Goal: Check status: Check status

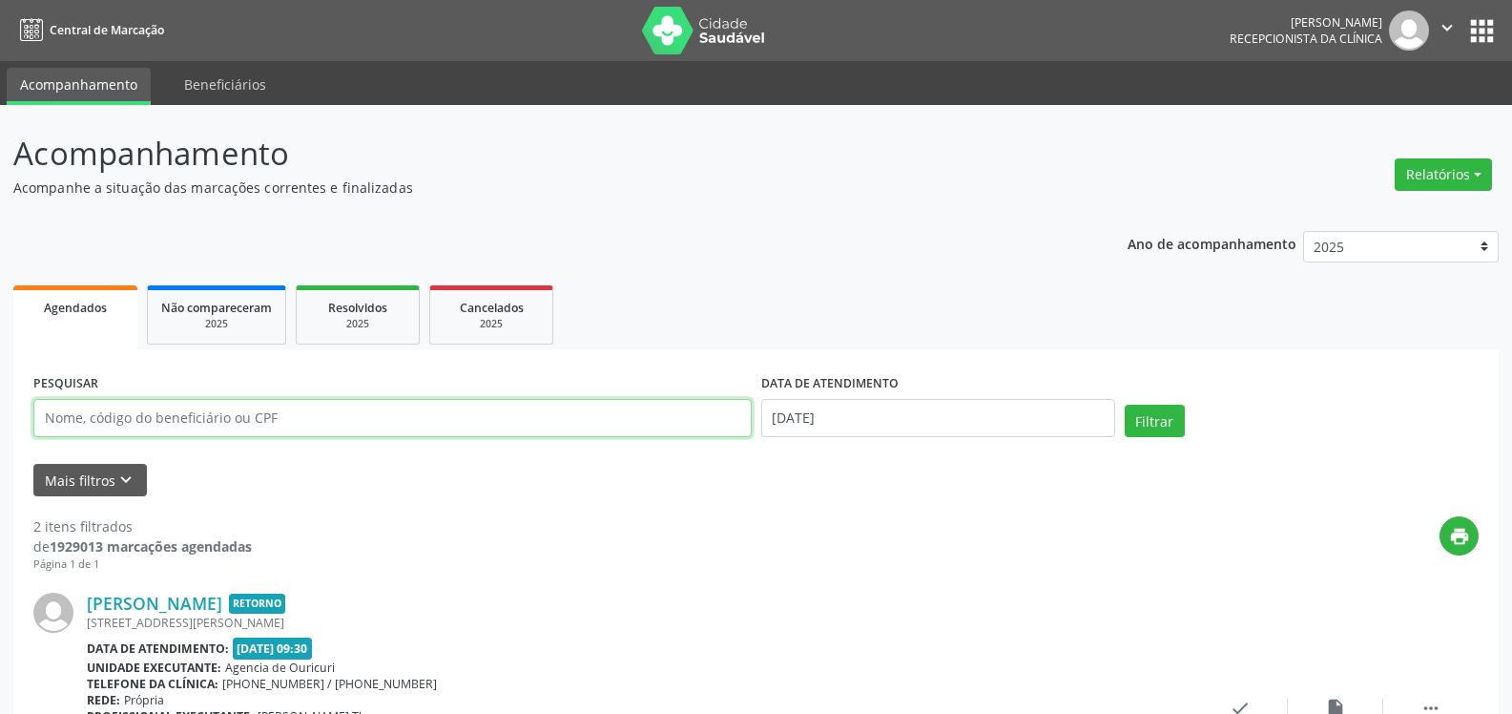
click at [143, 425] on input "text" at bounding box center [392, 418] width 719 height 38
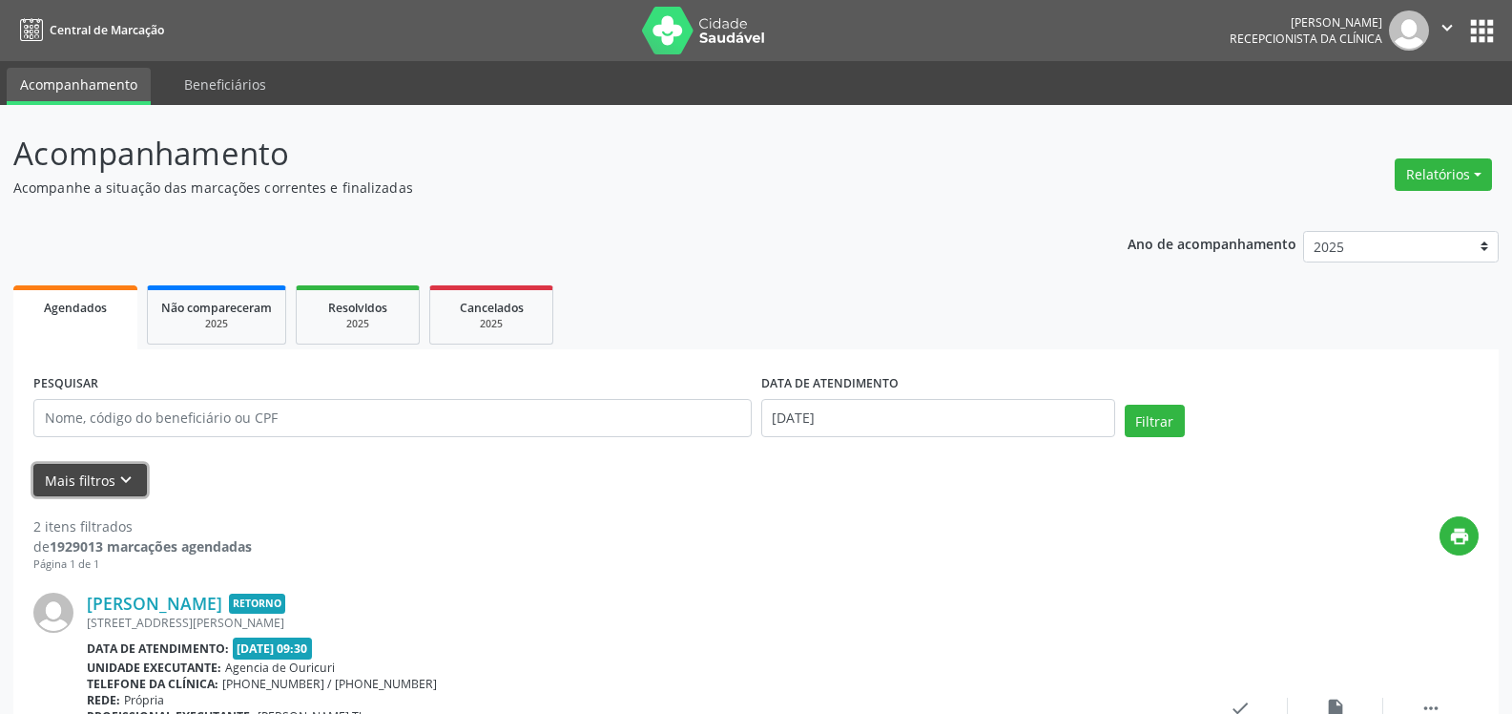
click at [119, 482] on icon "keyboard_arrow_down" at bounding box center [125, 479] width 21 height 21
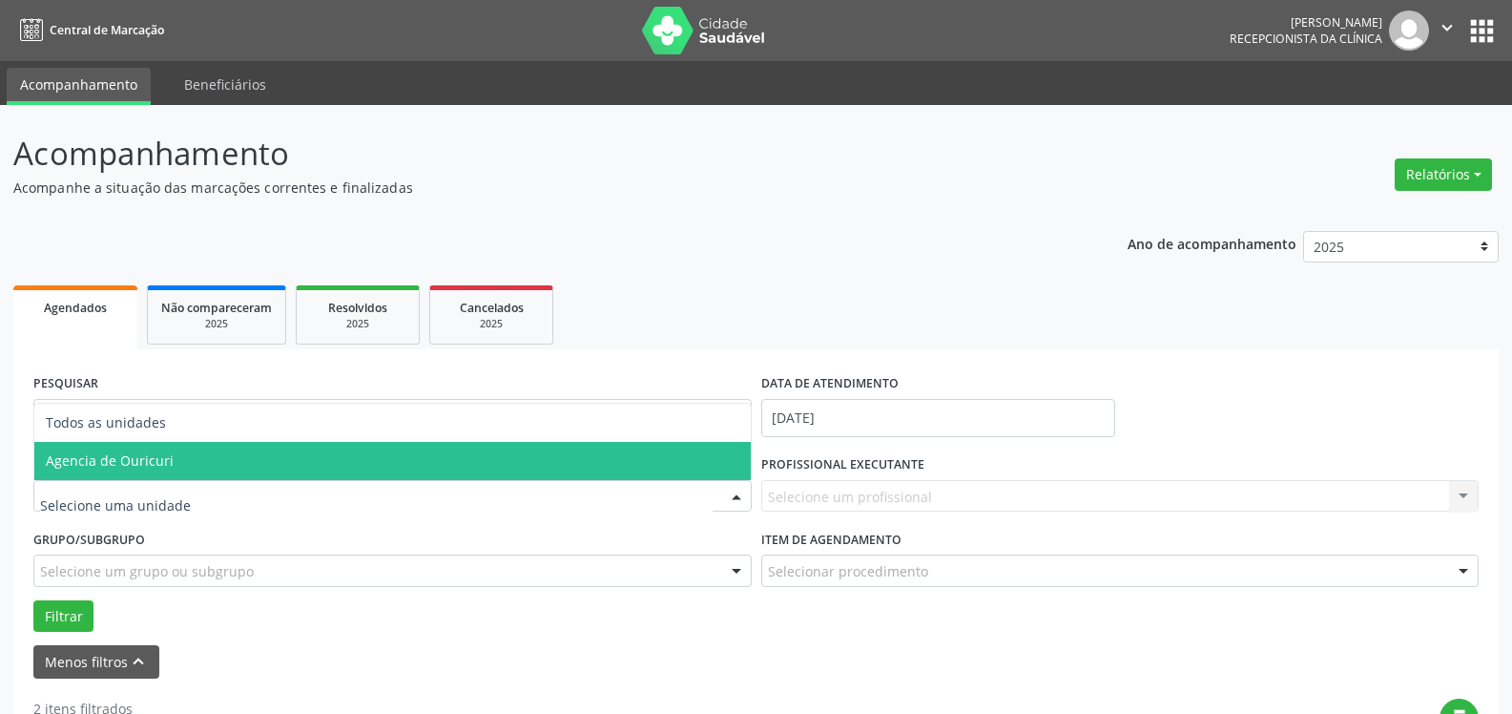
click at [141, 465] on span "Agencia de Ouricuri" at bounding box center [110, 460] width 128 height 18
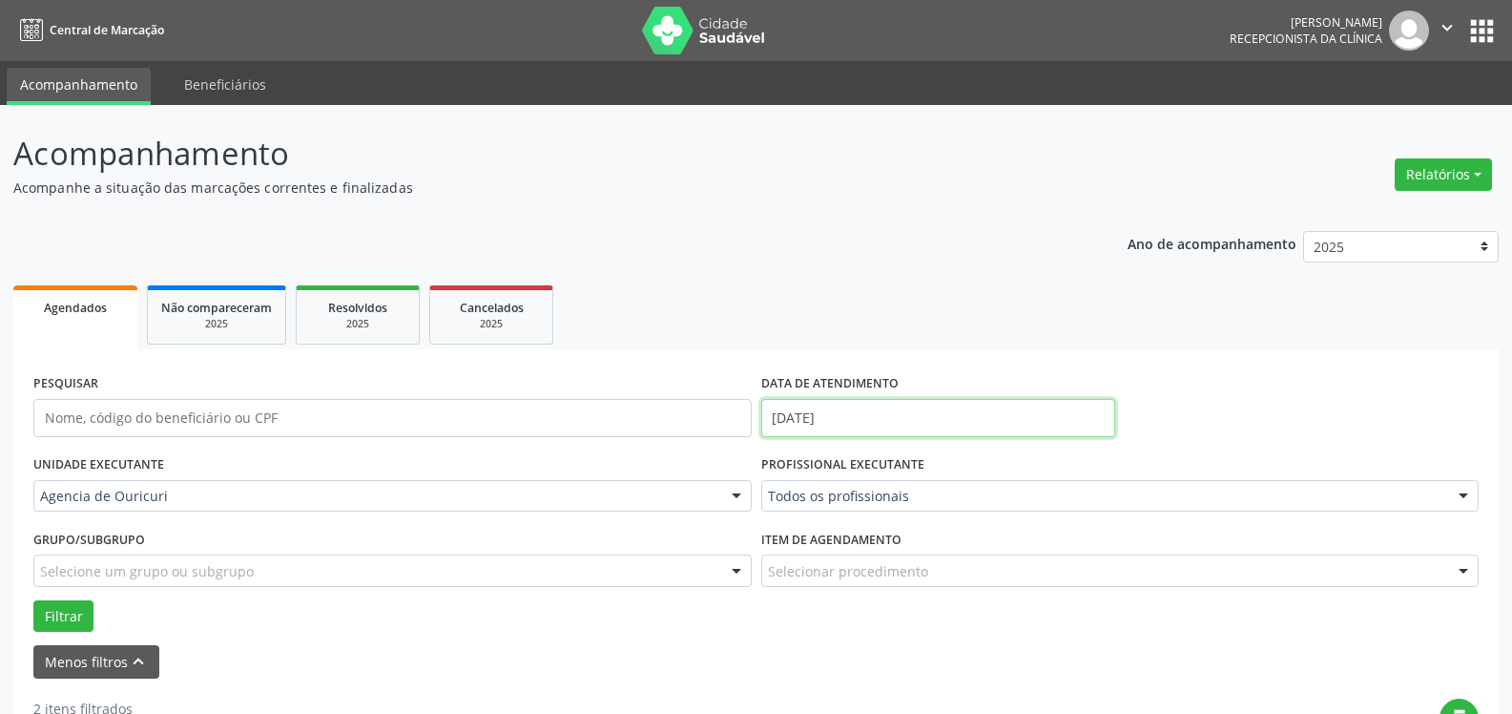
click at [845, 413] on input "[DATE]" at bounding box center [938, 418] width 354 height 38
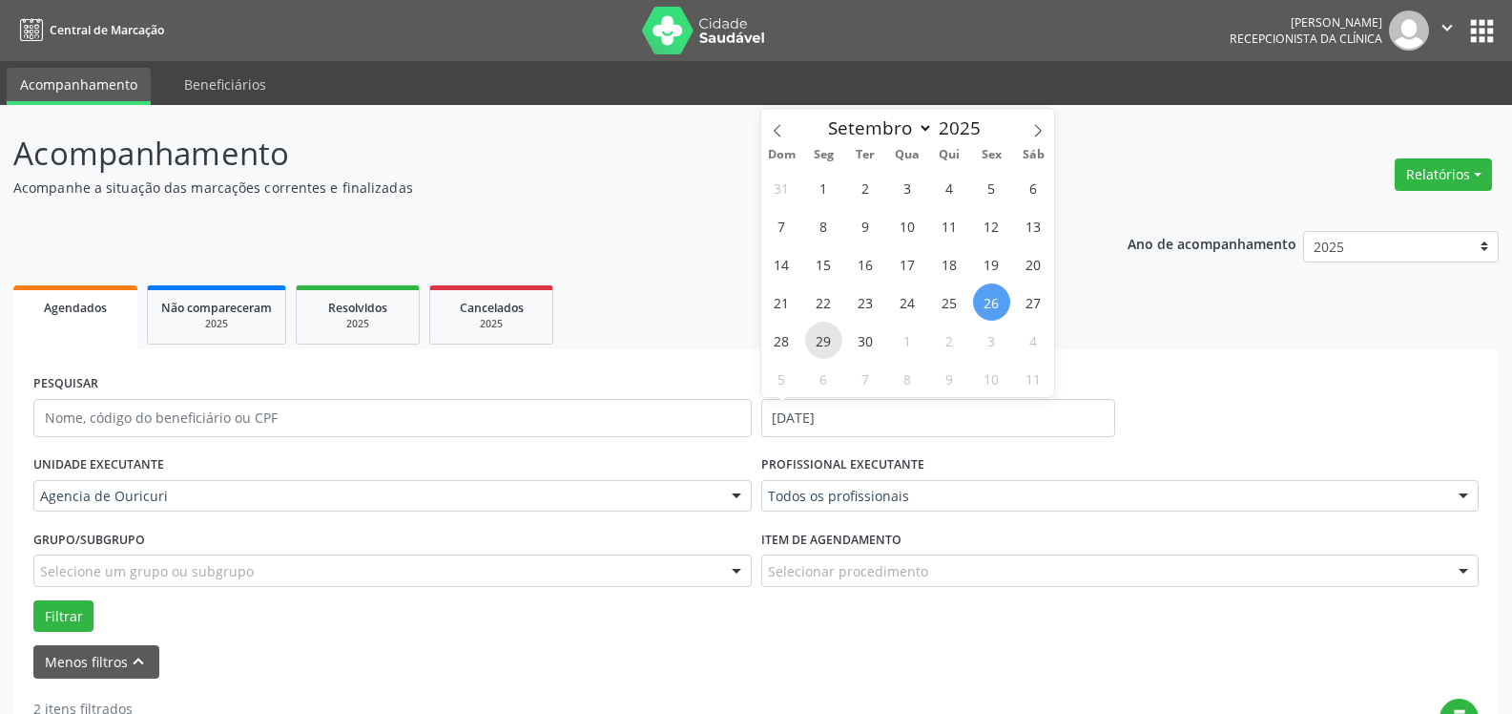
click at [827, 339] on span "29" at bounding box center [823, 340] width 37 height 37
type input "[DATE]"
click at [827, 339] on span "29" at bounding box center [823, 340] width 37 height 37
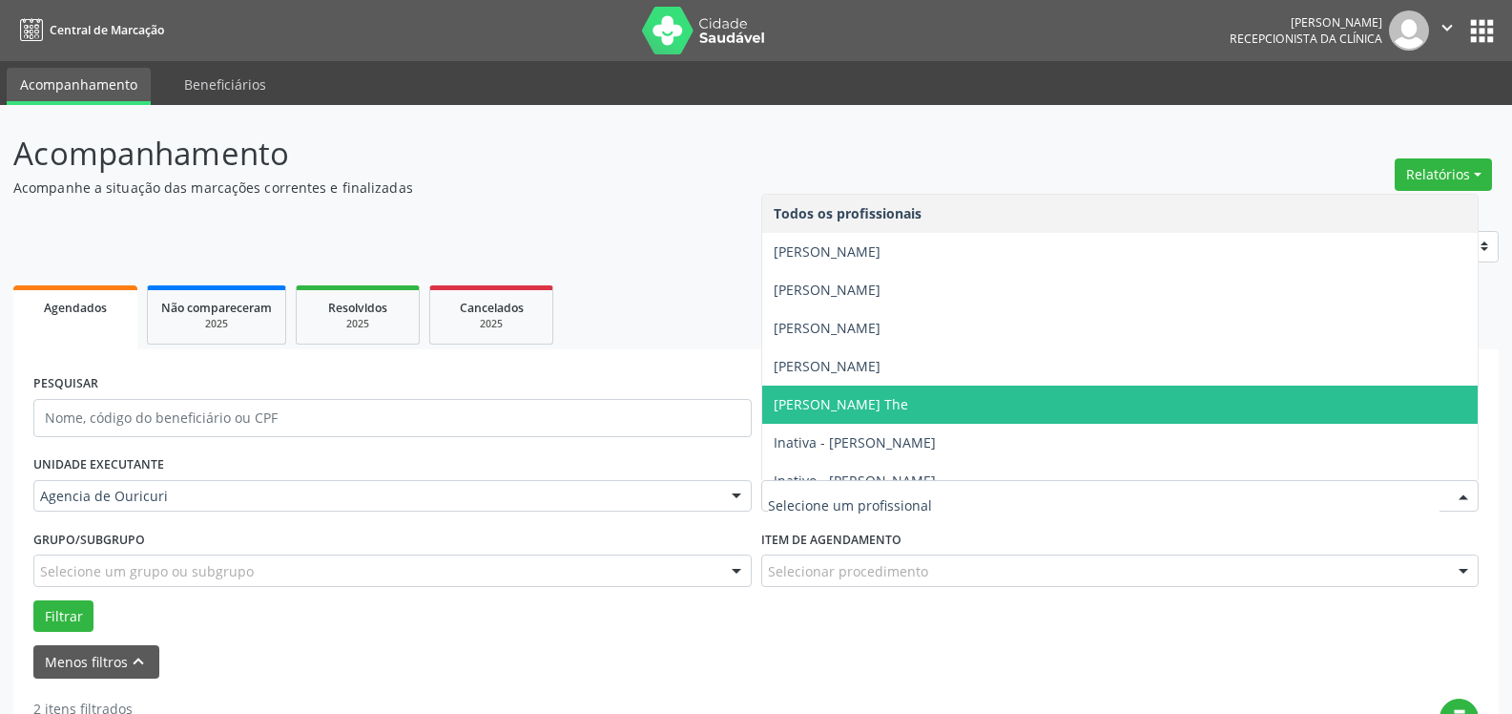
click at [862, 399] on span "[PERSON_NAME] The" at bounding box center [841, 404] width 135 height 18
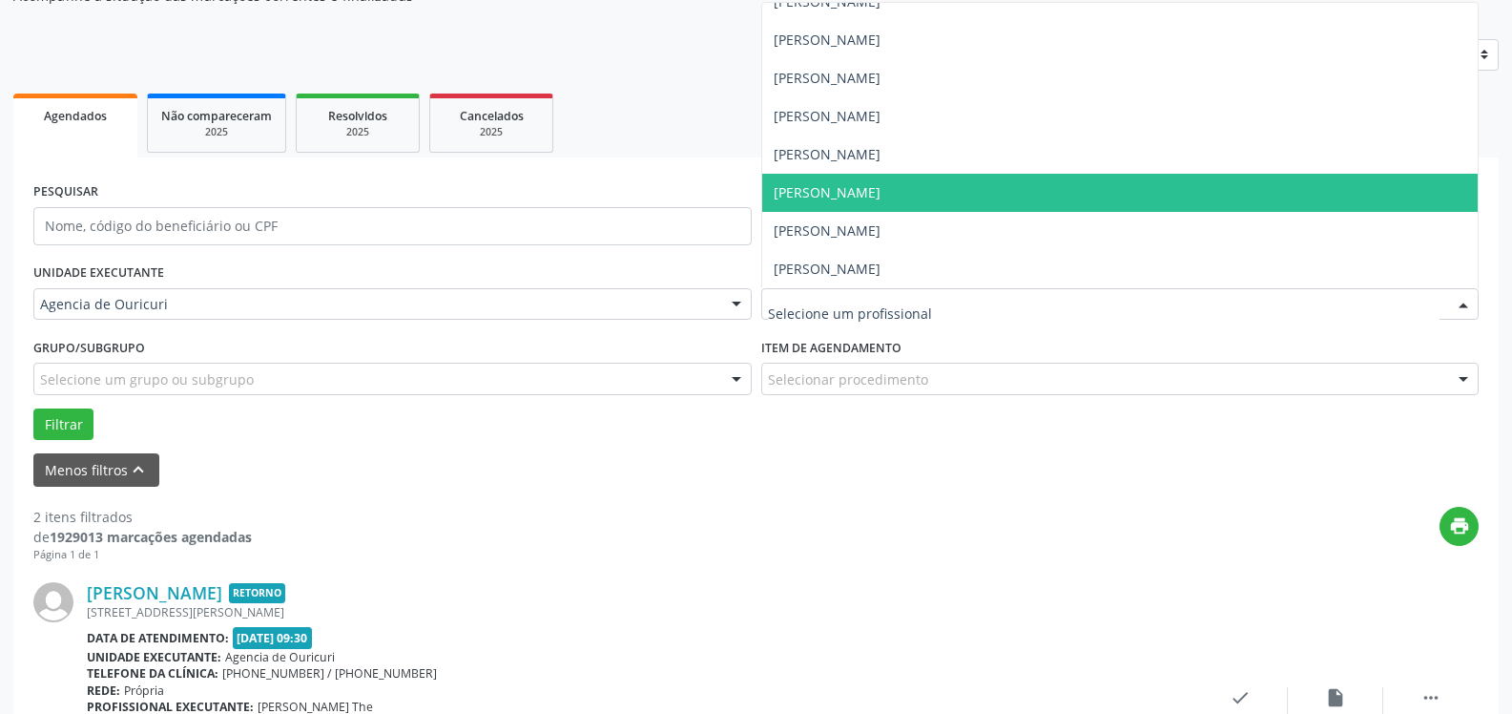
scroll to position [191, 0]
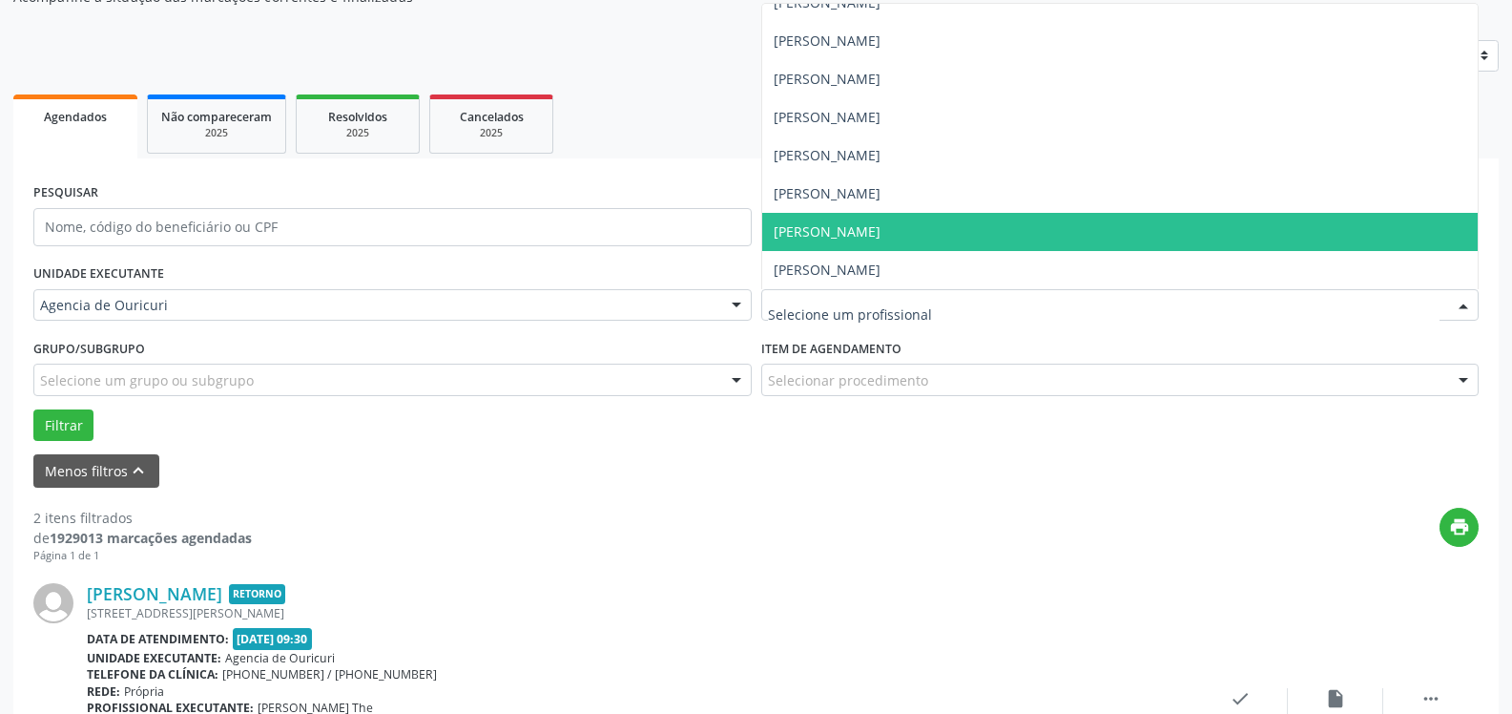
click at [872, 230] on span "[PERSON_NAME]" at bounding box center [827, 231] width 107 height 18
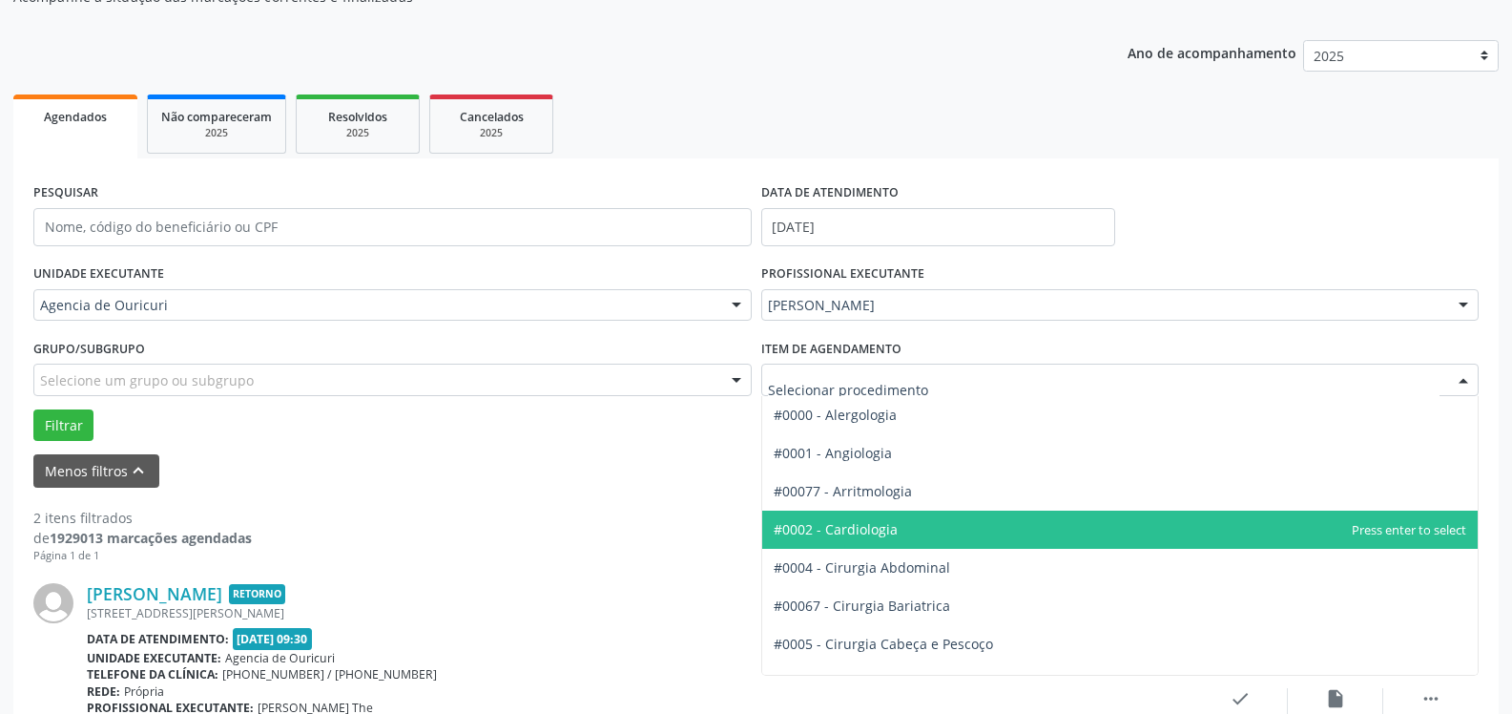
click at [884, 527] on span "#0002 - Cardiologia" at bounding box center [836, 529] width 124 height 18
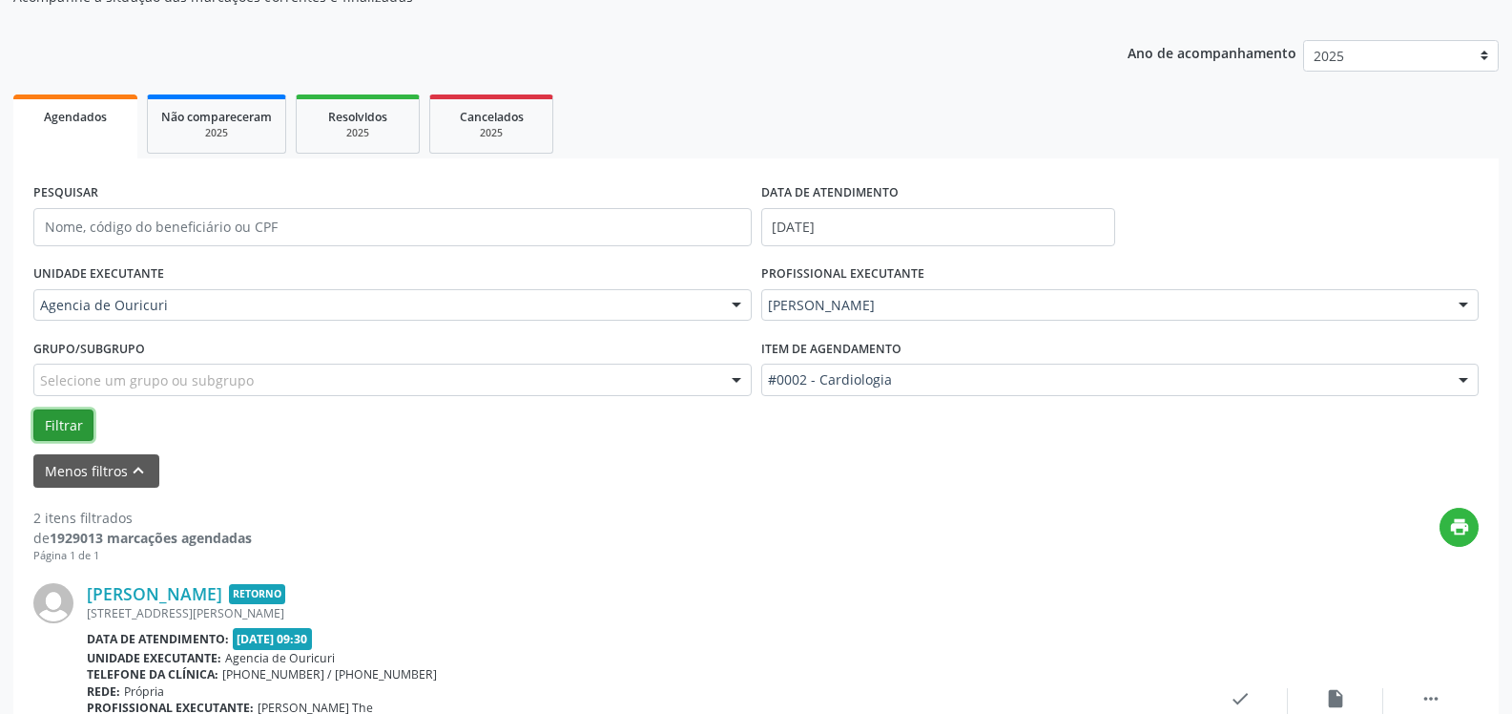
click at [59, 431] on button "Filtrar" at bounding box center [63, 425] width 60 height 32
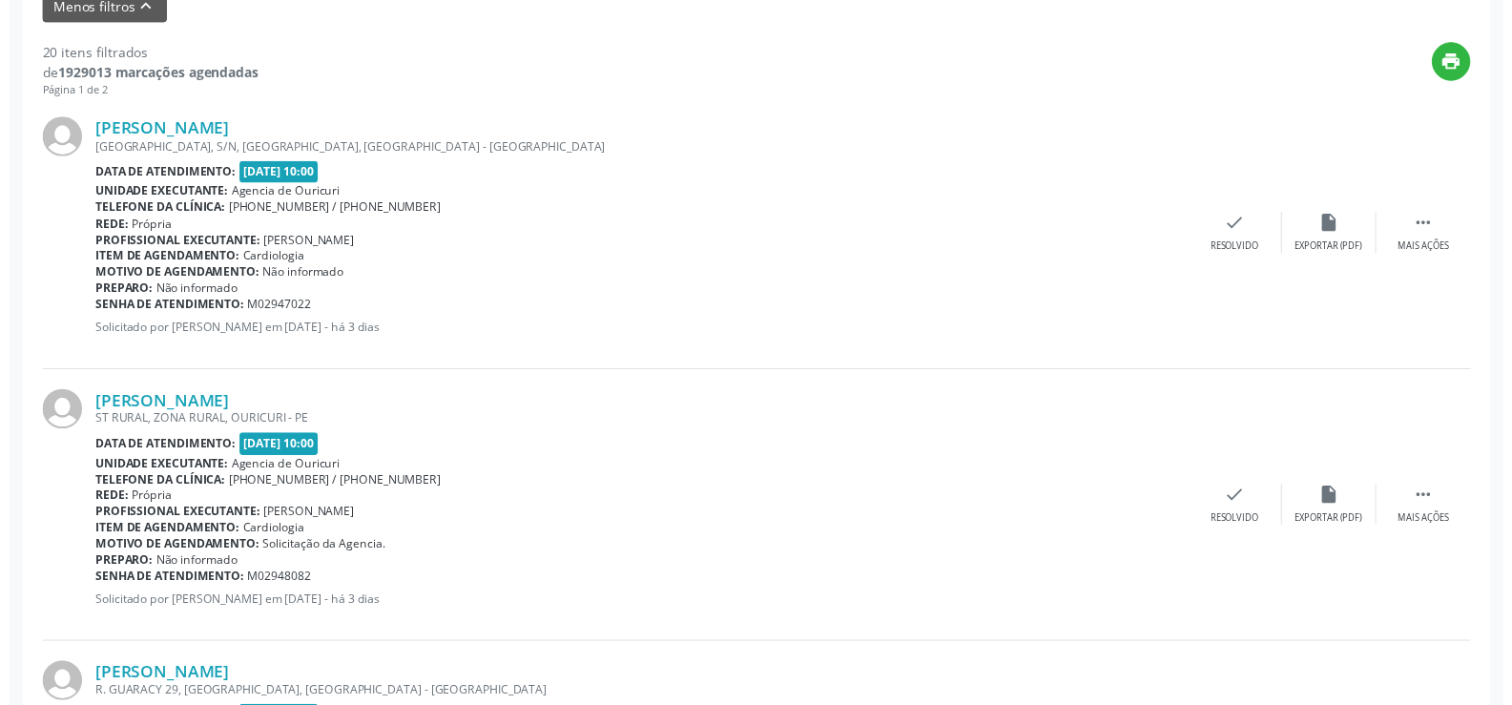
scroll to position [382, 0]
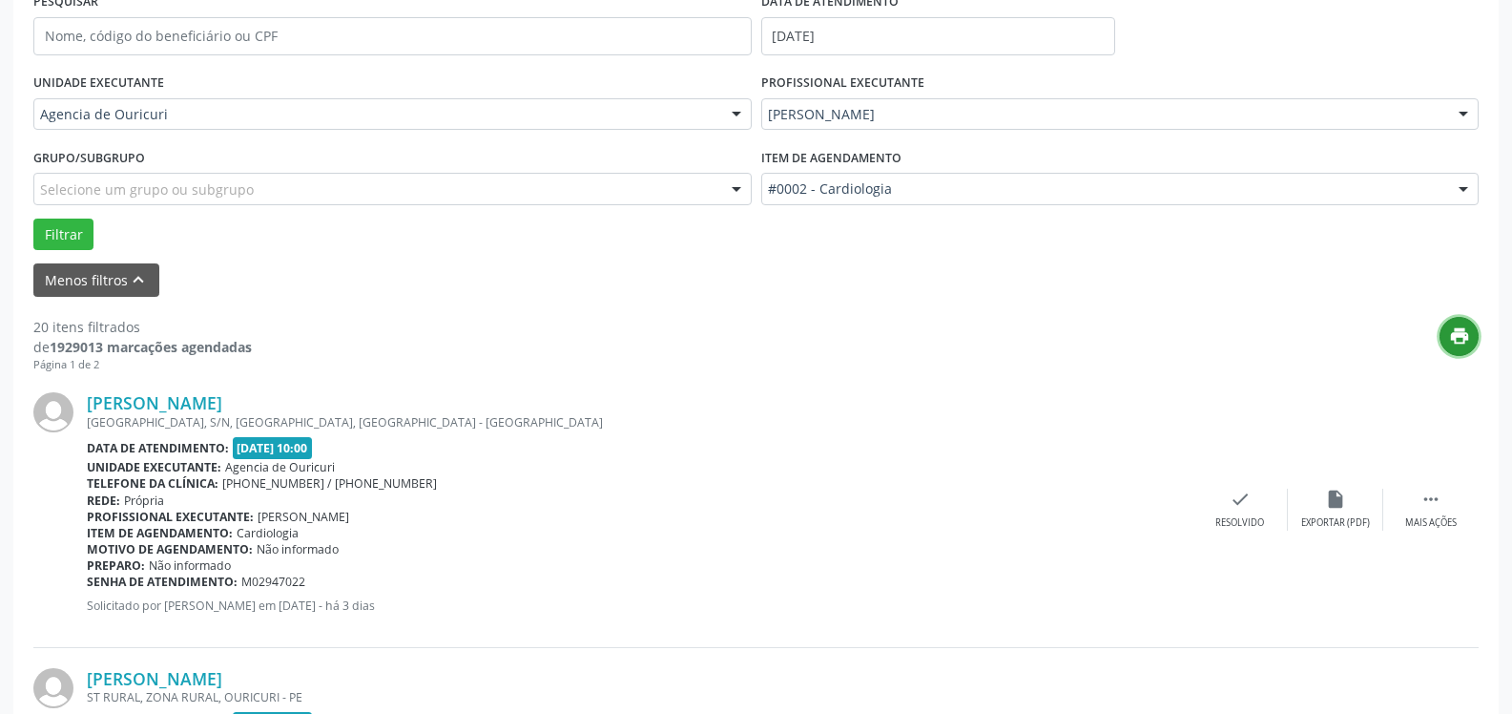
click at [1453, 343] on icon "print" at bounding box center [1459, 335] width 21 height 21
